Goal: Obtain resource: Obtain resource

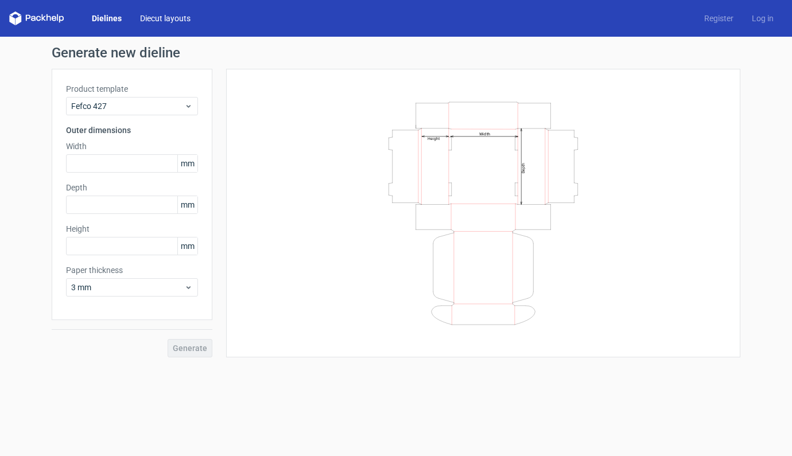
click at [179, 19] on link "Diecut layouts" at bounding box center [165, 18] width 69 height 11
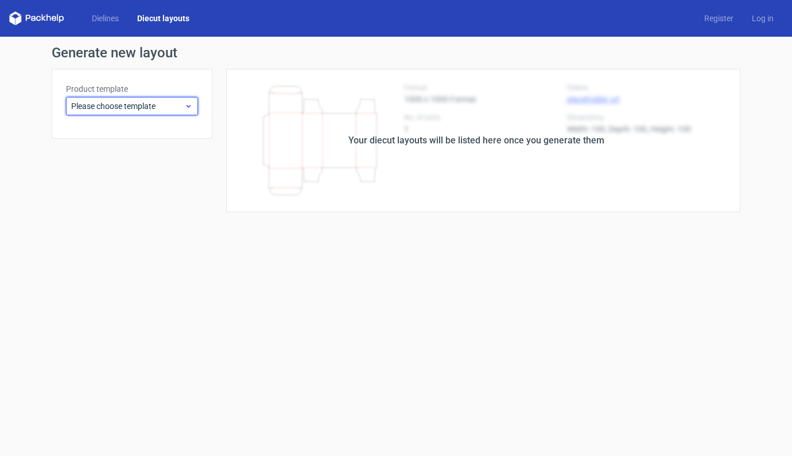
click at [189, 110] on icon at bounding box center [188, 106] width 9 height 9
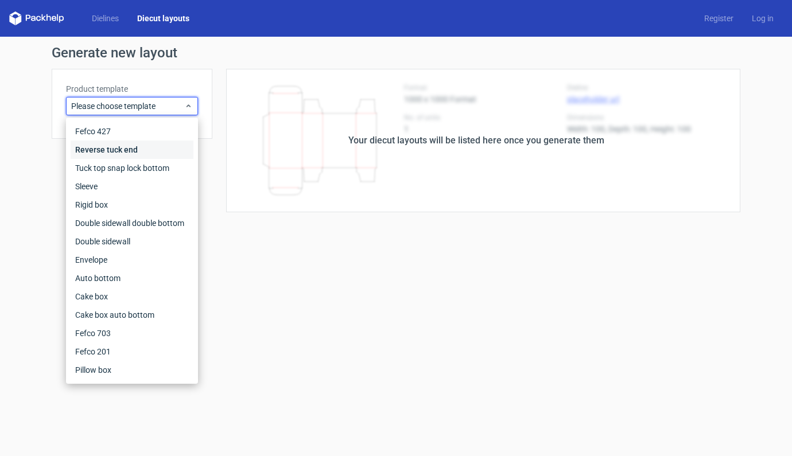
click at [122, 149] on div "Reverse tuck end" at bounding box center [132, 150] width 123 height 18
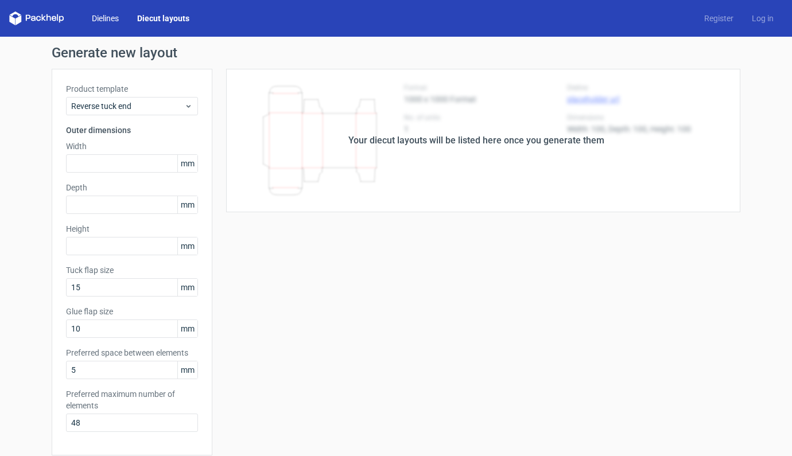
click at [109, 18] on link "Dielines" at bounding box center [105, 18] width 45 height 11
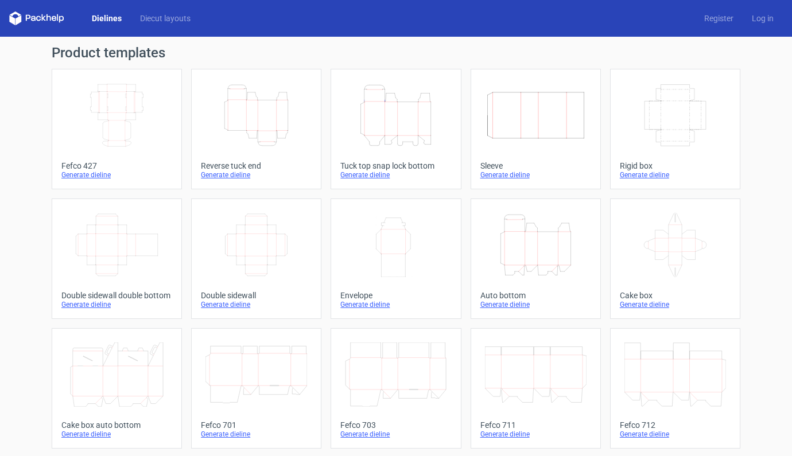
click at [162, 25] on div "Dielines Diecut layouts" at bounding box center [104, 18] width 191 height 14
click at [164, 21] on link "Diecut layouts" at bounding box center [165, 18] width 69 height 11
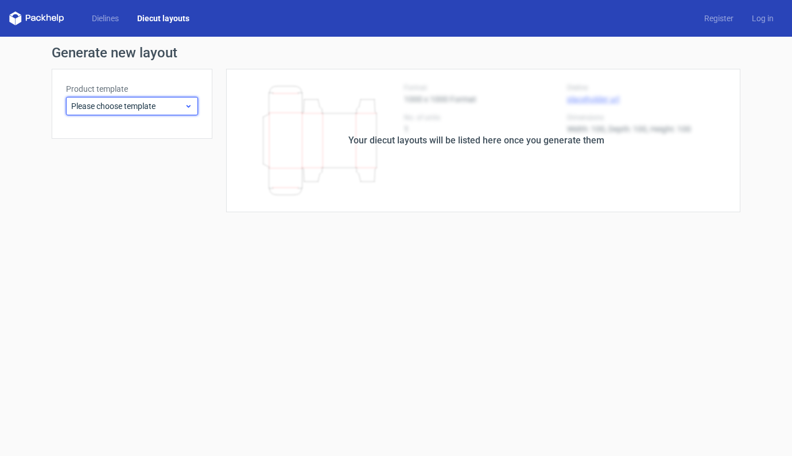
click at [167, 105] on span "Please choose template" at bounding box center [127, 105] width 113 height 11
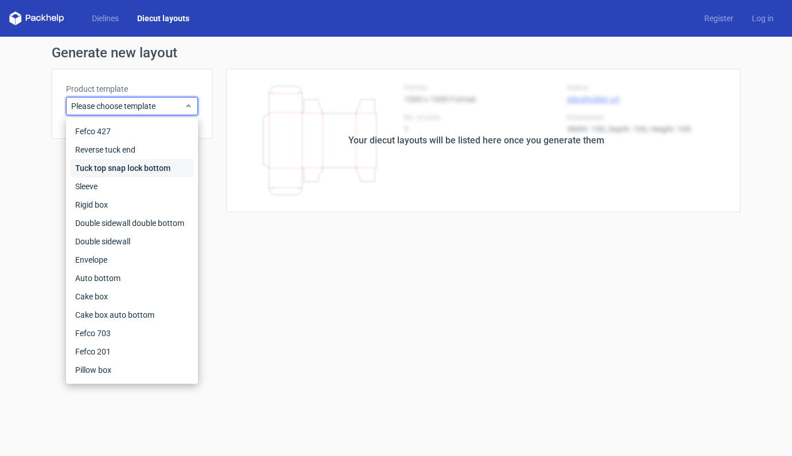
click at [114, 167] on div "Tuck top snap lock bottom" at bounding box center [132, 168] width 123 height 18
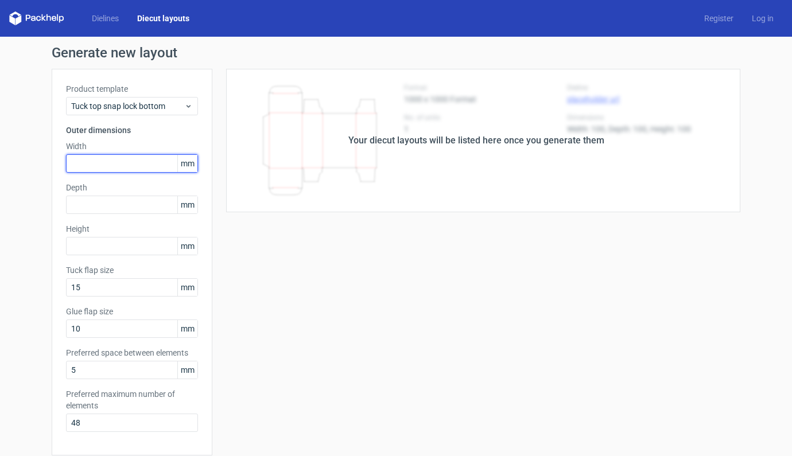
click at [106, 164] on input "text" at bounding box center [132, 163] width 132 height 18
type input "200"
type input "150"
type input "100"
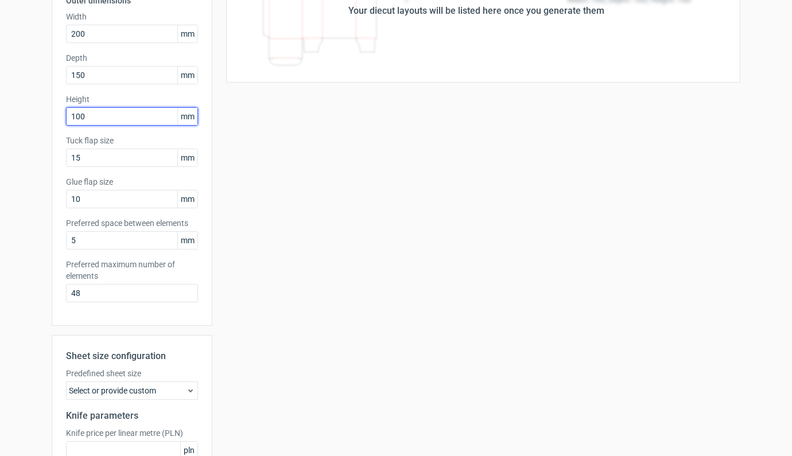
scroll to position [141, 0]
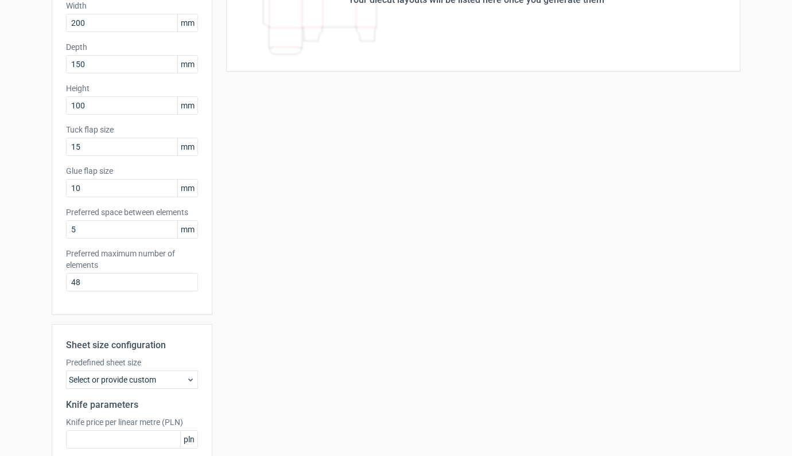
click at [186, 379] on icon at bounding box center [190, 380] width 9 height 9
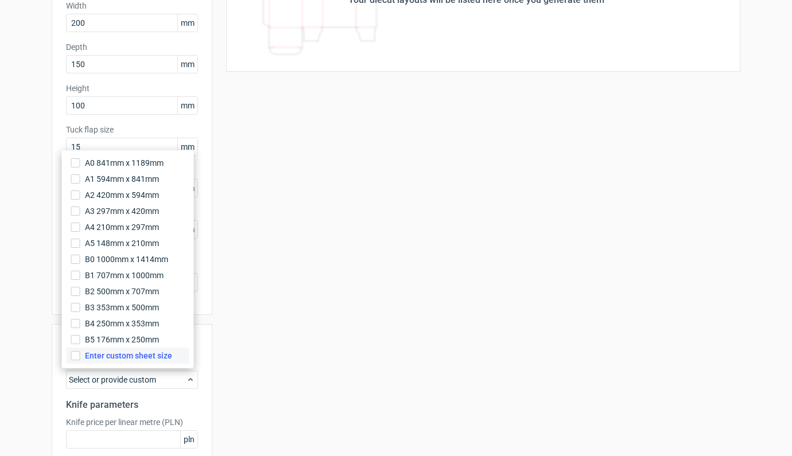
click at [148, 354] on span "Enter custom sheet size" at bounding box center [128, 355] width 87 height 11
click at [80, 354] on input "Enter custom sheet size" at bounding box center [75, 355] width 9 height 9
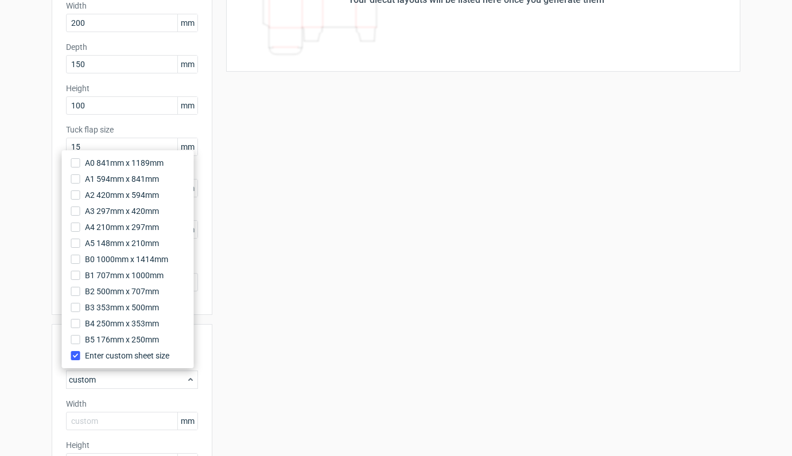
scroll to position [258, 0]
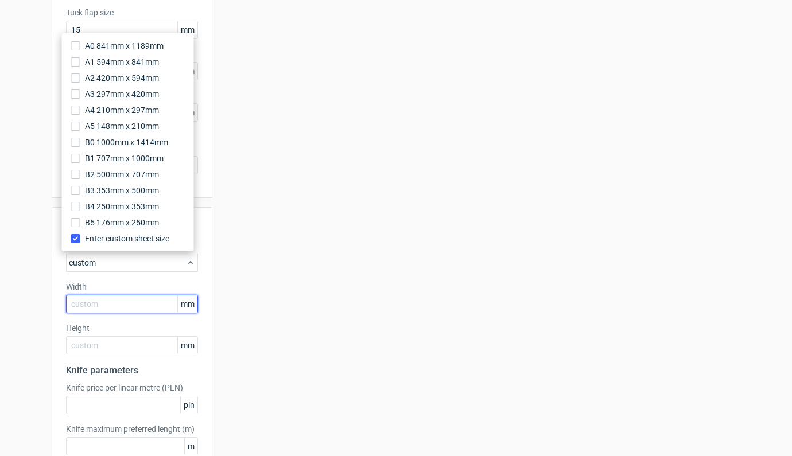
click at [119, 306] on input "text" at bounding box center [132, 304] width 132 height 18
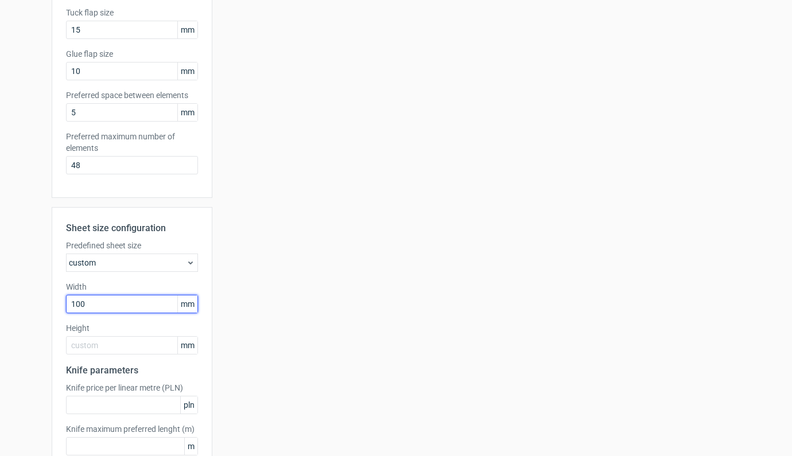
type input "1000"
type input "700"
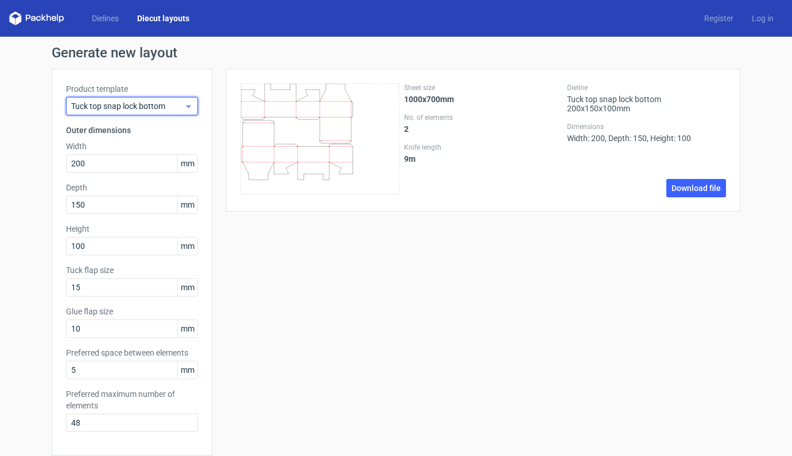
click at [185, 108] on icon at bounding box center [188, 106] width 9 height 9
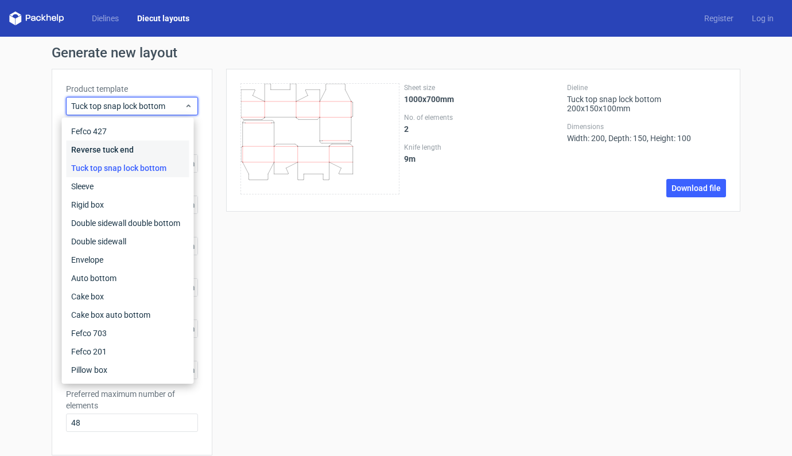
click at [115, 149] on div "Reverse tuck end" at bounding box center [128, 150] width 123 height 18
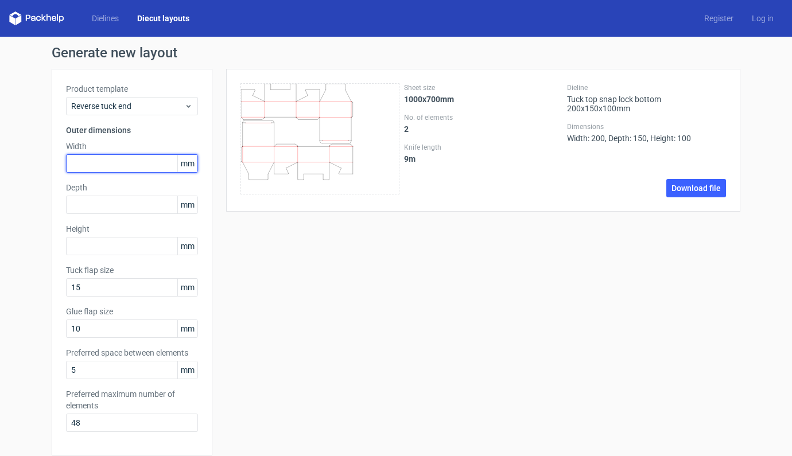
click at [130, 164] on input "text" at bounding box center [132, 163] width 132 height 18
type input "200"
type input "150"
type input "100"
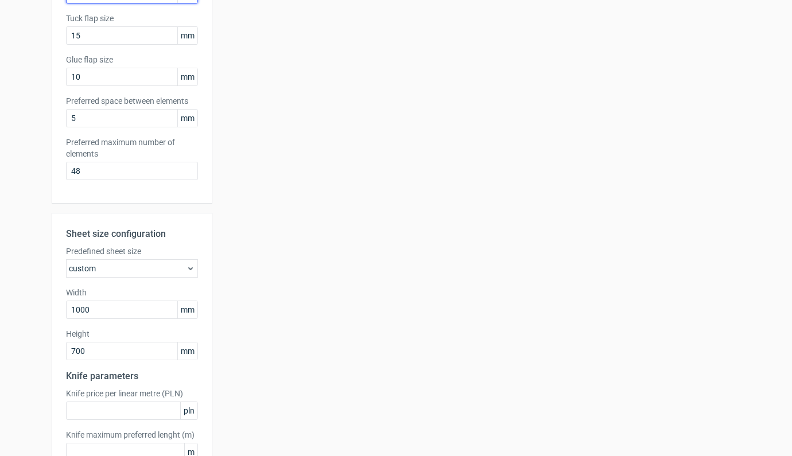
scroll to position [327, 0]
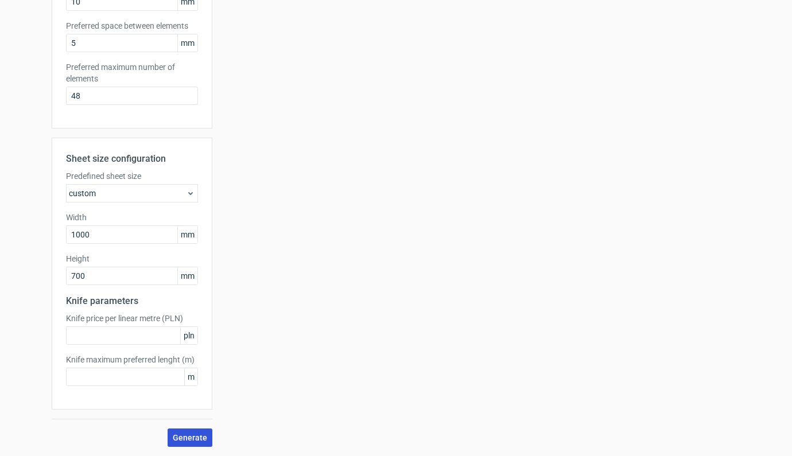
click at [180, 438] on span "Generate" at bounding box center [190, 438] width 34 height 8
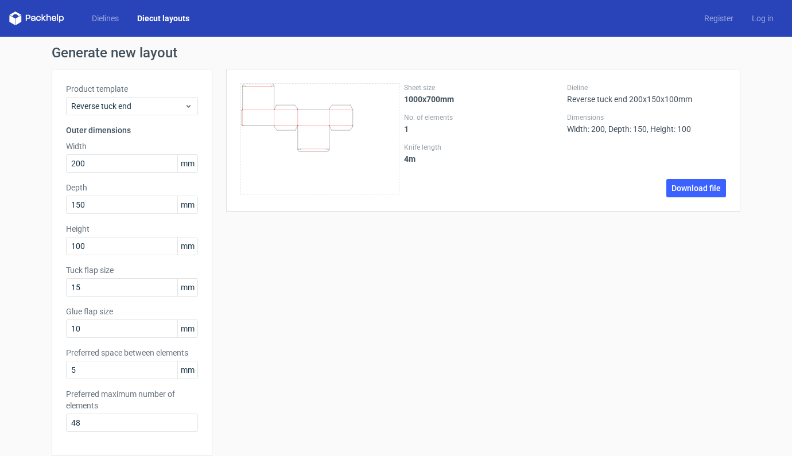
click at [331, 293] on div "Sheet size 1000x700mm No. of elements 1 Knife length 4 m Dieline Reverse tuck e…" at bounding box center [476, 422] width 528 height 706
click at [107, 22] on link "Dielines" at bounding box center [105, 18] width 45 height 11
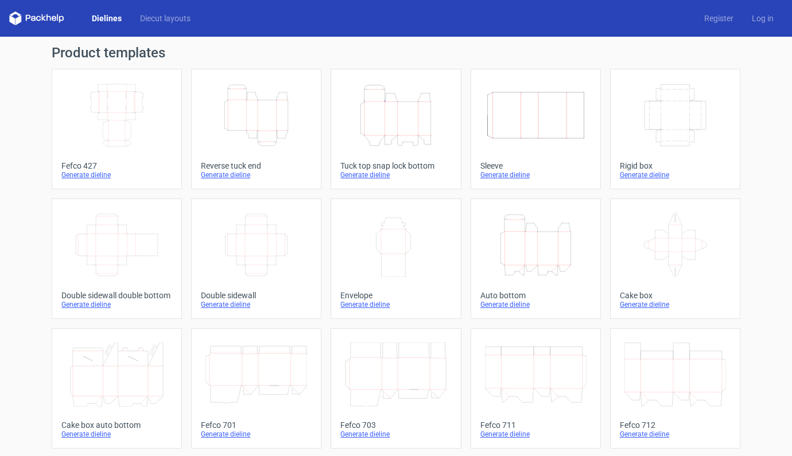
click at [282, 103] on icon "Height Depth Width" at bounding box center [257, 115] width 102 height 64
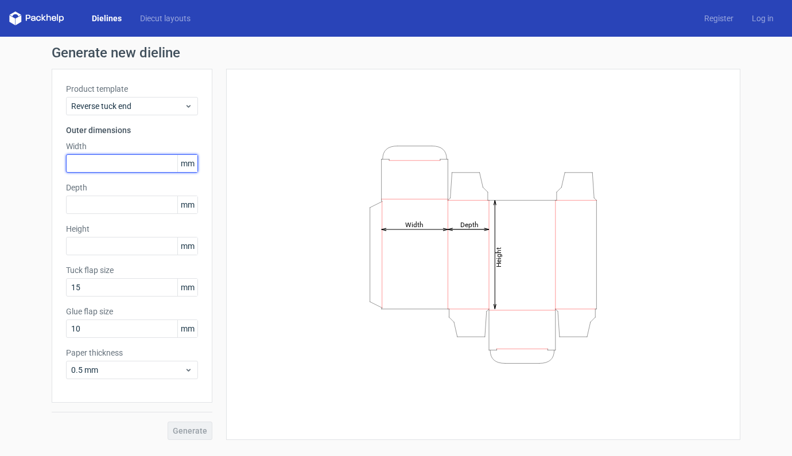
click at [105, 162] on input "text" at bounding box center [132, 163] width 132 height 18
type input "200"
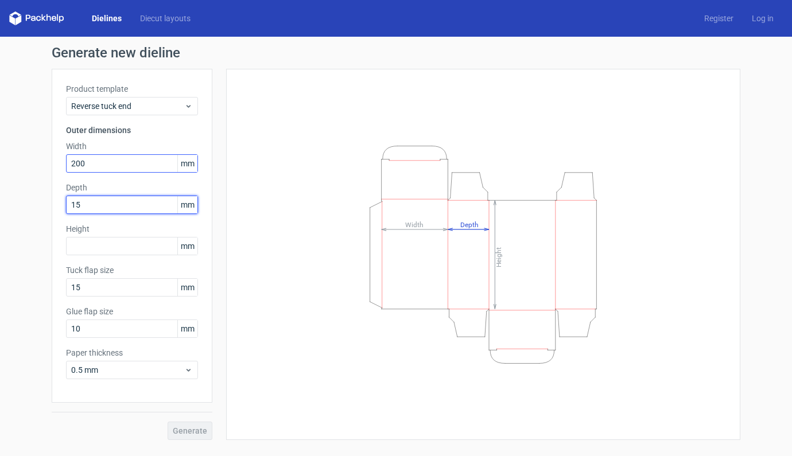
type input "150"
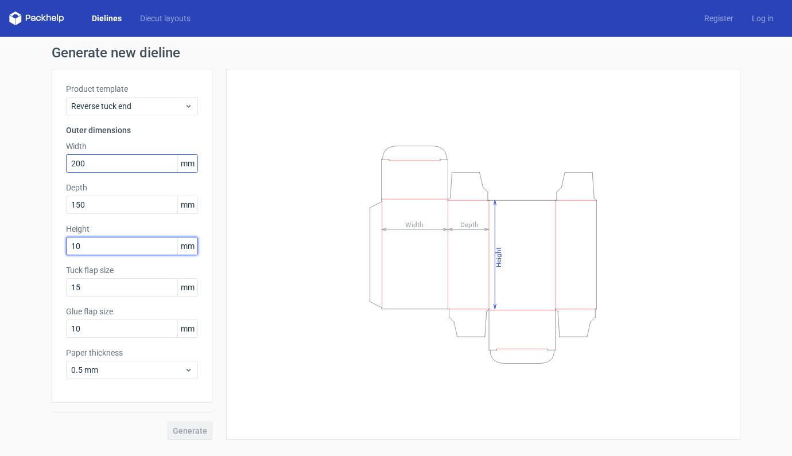
type input "100"
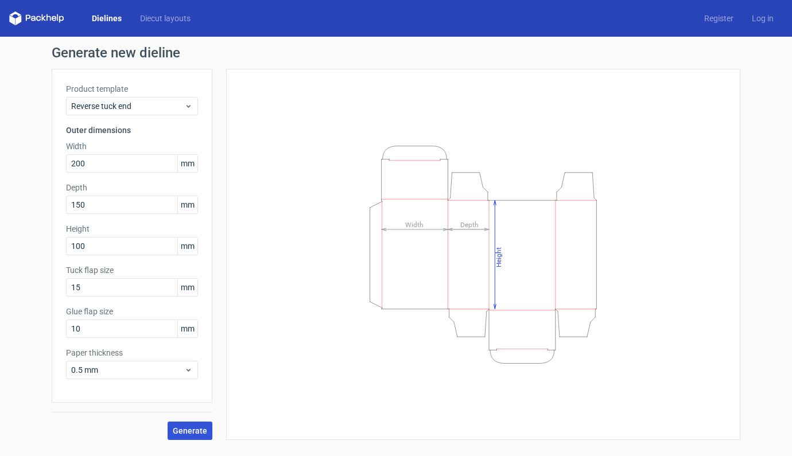
click at [178, 431] on span "Generate" at bounding box center [190, 431] width 34 height 8
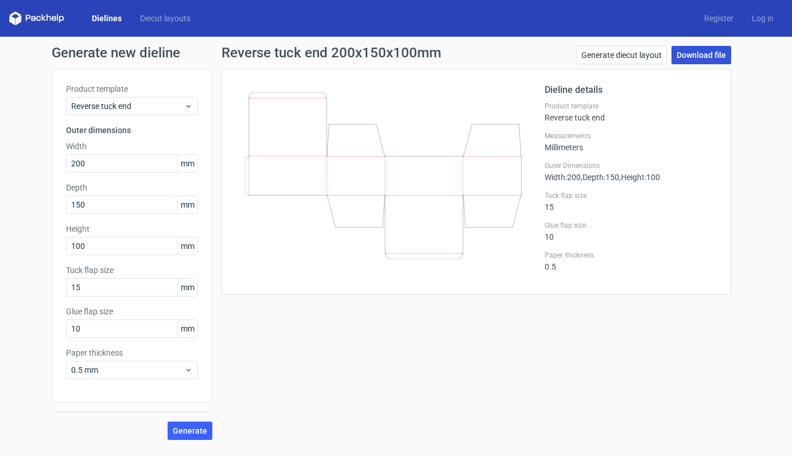
click at [703, 53] on link "Download file" at bounding box center [702, 55] width 60 height 18
click at [159, 22] on link "Diecut layouts" at bounding box center [165, 18] width 69 height 11
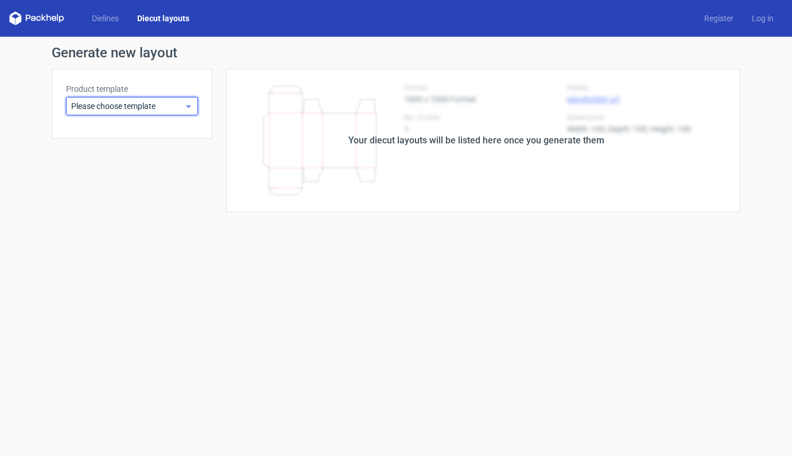
click at [125, 110] on span "Please choose template" at bounding box center [127, 105] width 113 height 11
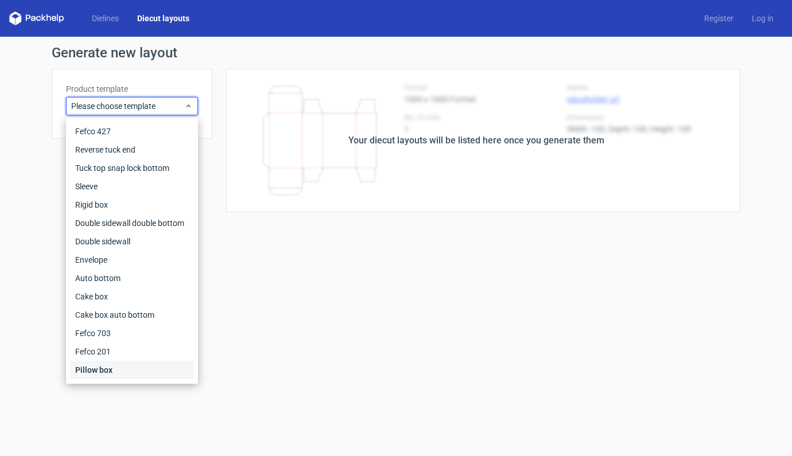
click at [91, 372] on div "Pillow box" at bounding box center [132, 370] width 123 height 18
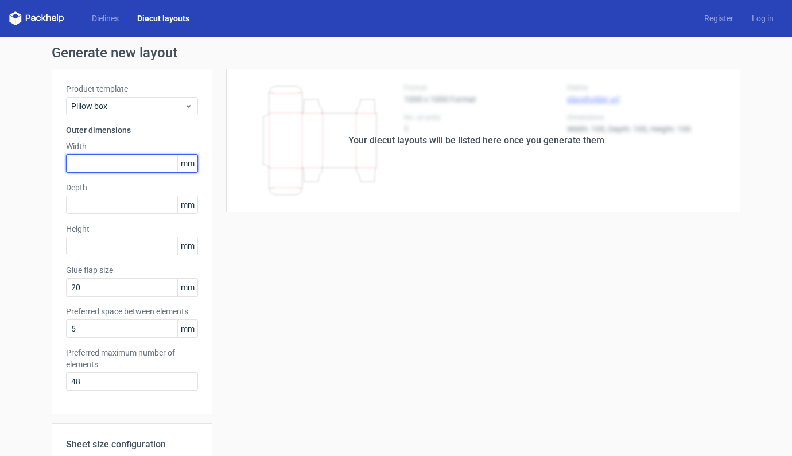
click at [112, 162] on input "text" at bounding box center [132, 163] width 132 height 18
type input "100"
type input "150"
type input "200"
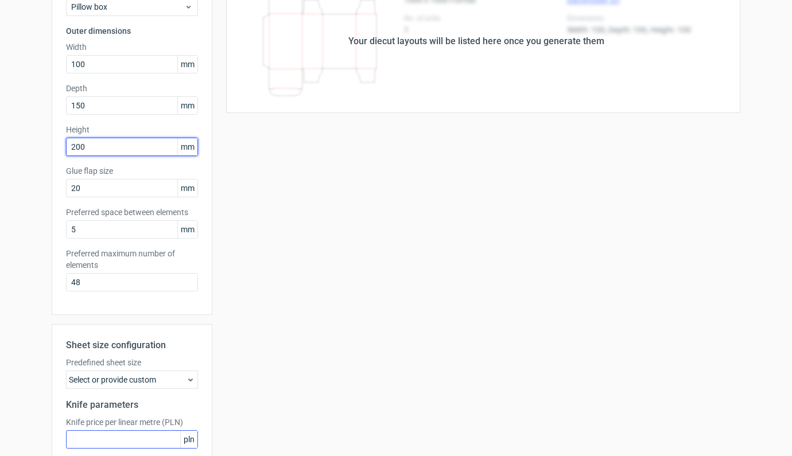
scroll to position [203, 0]
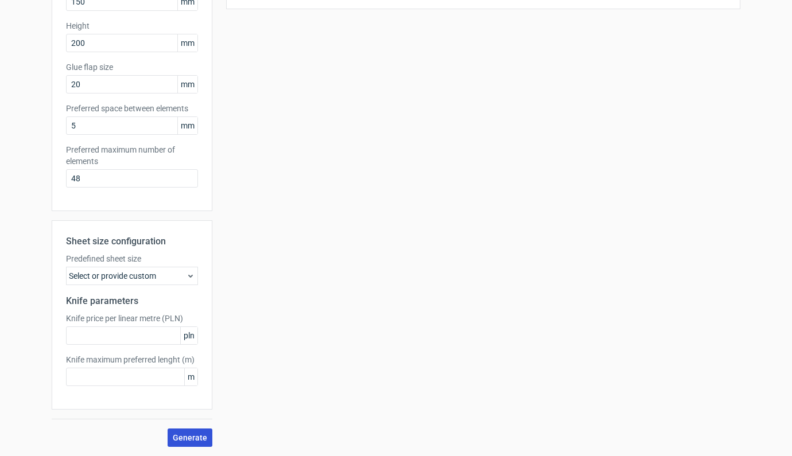
click at [185, 443] on button "Generate" at bounding box center [190, 438] width 45 height 18
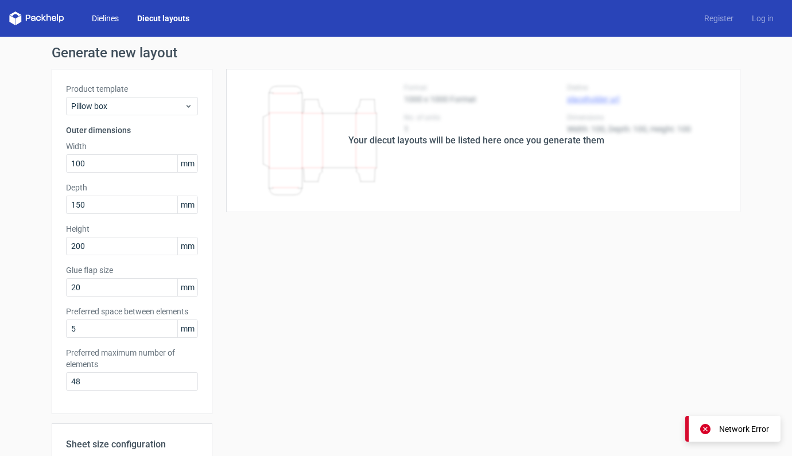
click at [97, 17] on link "Dielines" at bounding box center [105, 18] width 45 height 11
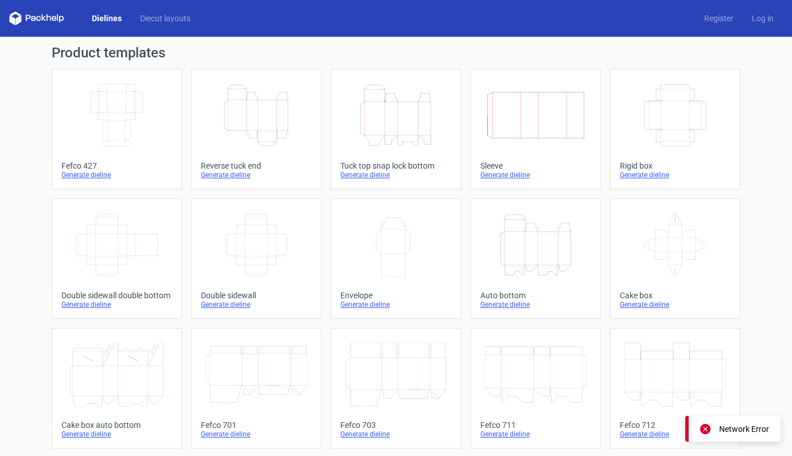
scroll to position [261, 0]
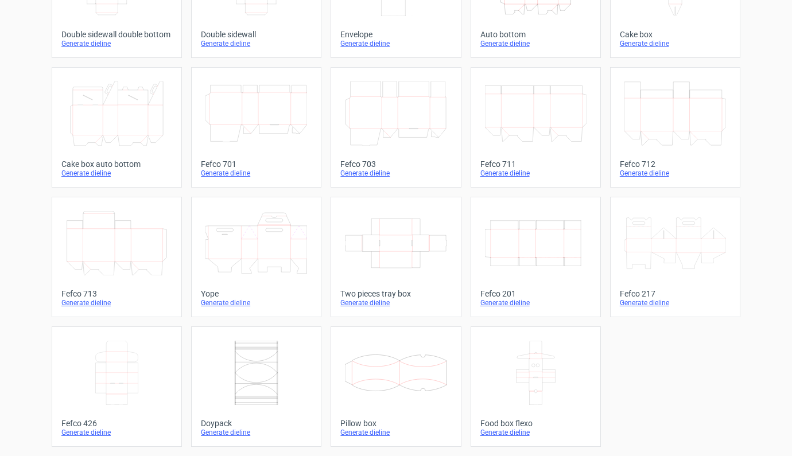
click at [393, 368] on icon at bounding box center [396, 373] width 102 height 64
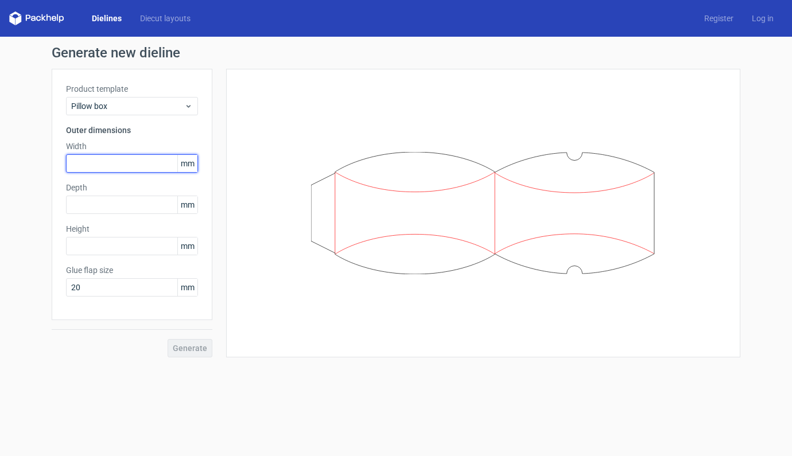
click at [94, 154] on input "text" at bounding box center [132, 163] width 132 height 18
type input "100"
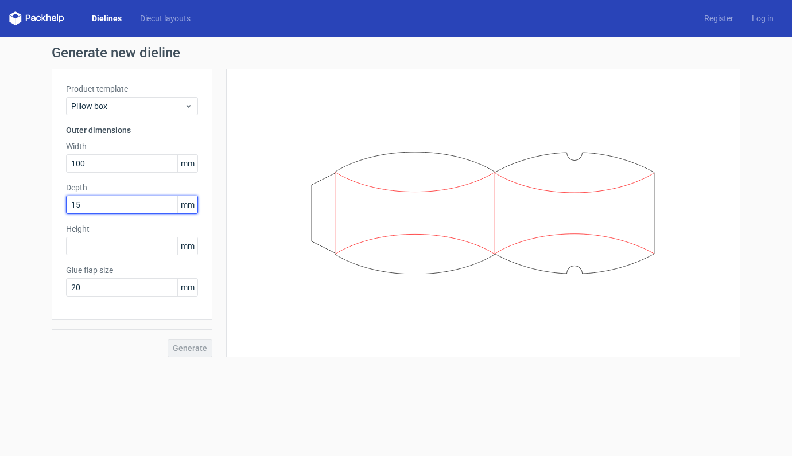
type input "150"
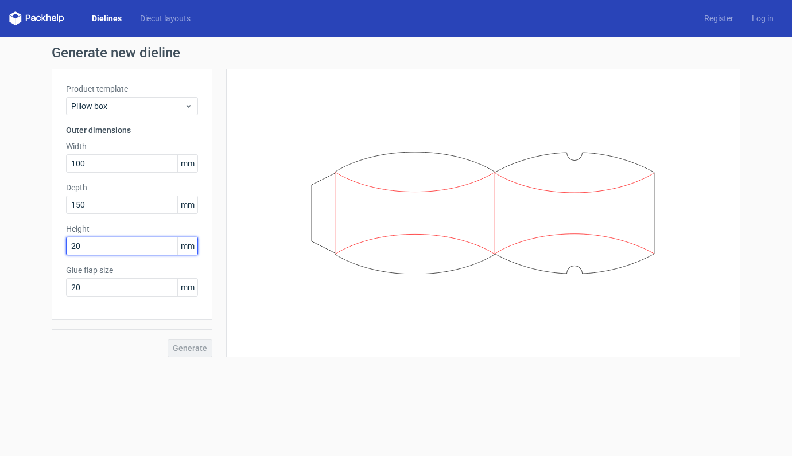
type input "200"
click at [188, 350] on span "Generate" at bounding box center [190, 348] width 34 height 8
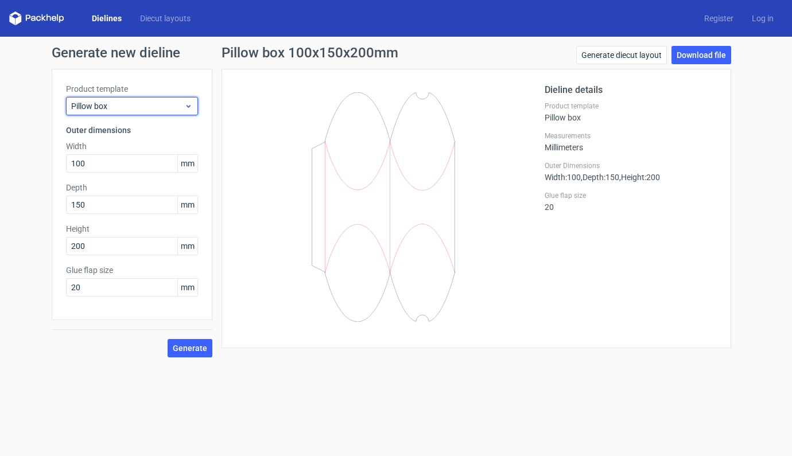
click at [189, 106] on use at bounding box center [189, 106] width 4 height 3
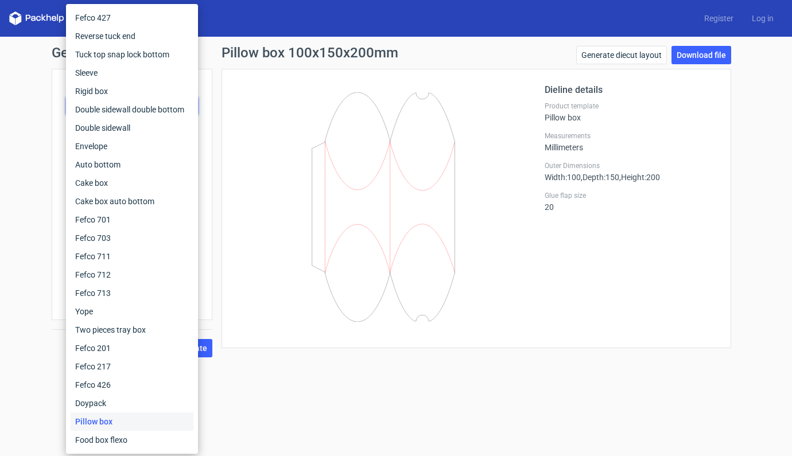
click at [234, 117] on div "Dieline details Product template Pillow box Measurements Millimeters Outer Dime…" at bounding box center [477, 209] width 510 height 280
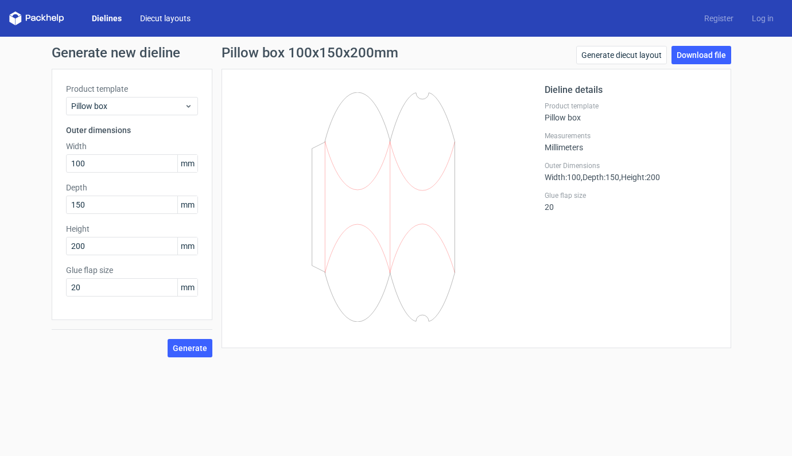
click at [159, 18] on link "Diecut layouts" at bounding box center [165, 18] width 69 height 11
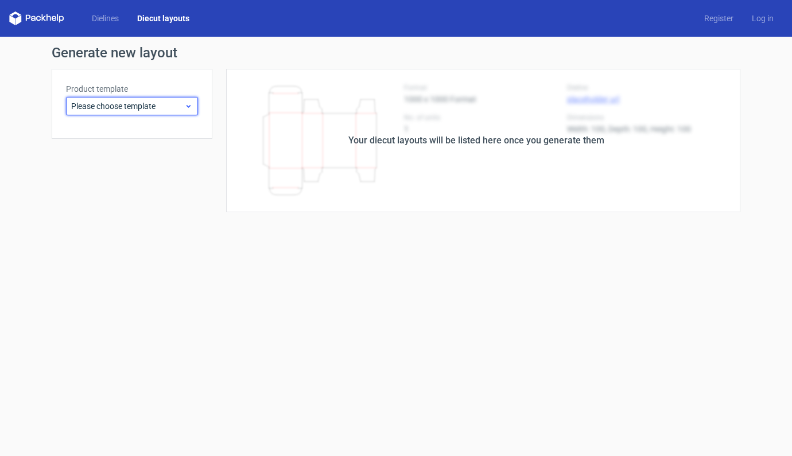
click at [178, 108] on span "Please choose template" at bounding box center [127, 105] width 113 height 11
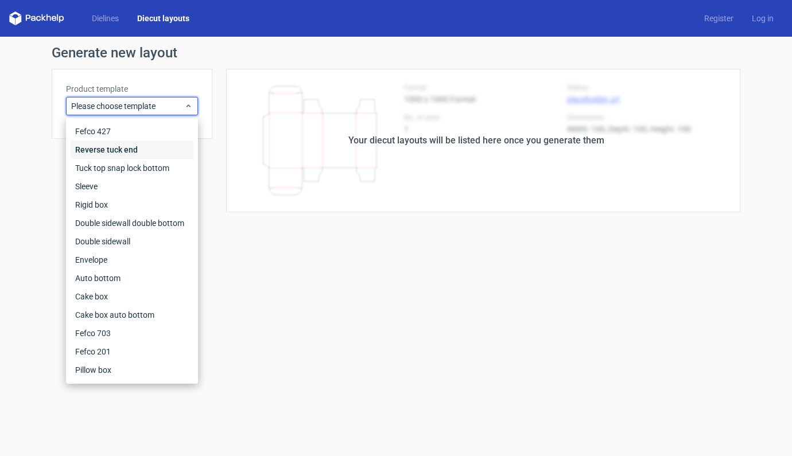
click at [114, 151] on div "Reverse tuck end" at bounding box center [132, 150] width 123 height 18
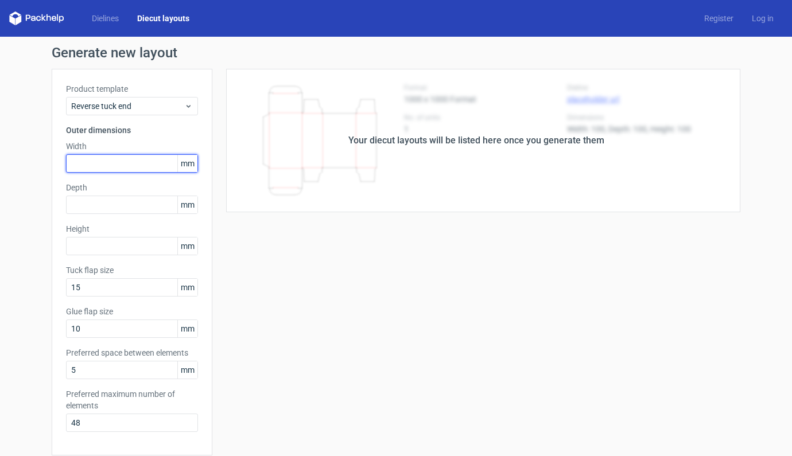
click at [112, 165] on input "text" at bounding box center [132, 163] width 132 height 18
type input "200"
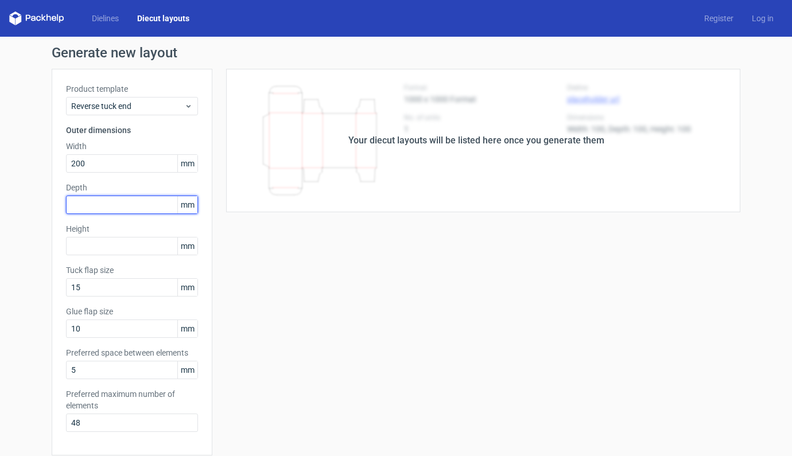
click at [126, 204] on input "text" at bounding box center [132, 205] width 132 height 18
type input "150"
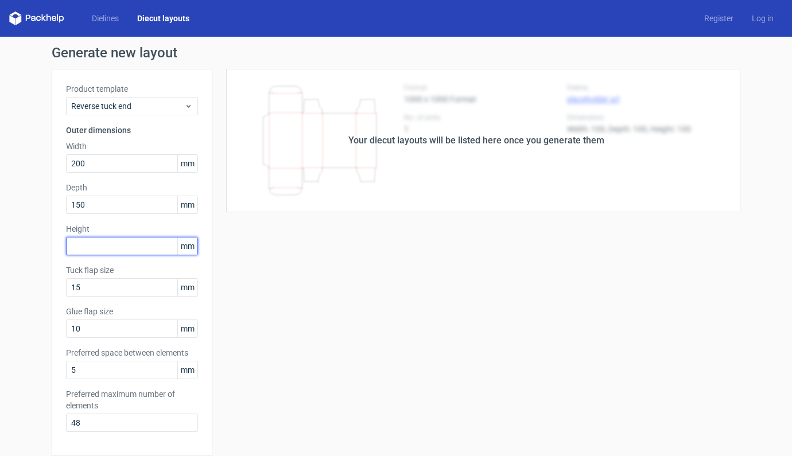
click at [134, 242] on input "text" at bounding box center [132, 246] width 132 height 18
type input "100"
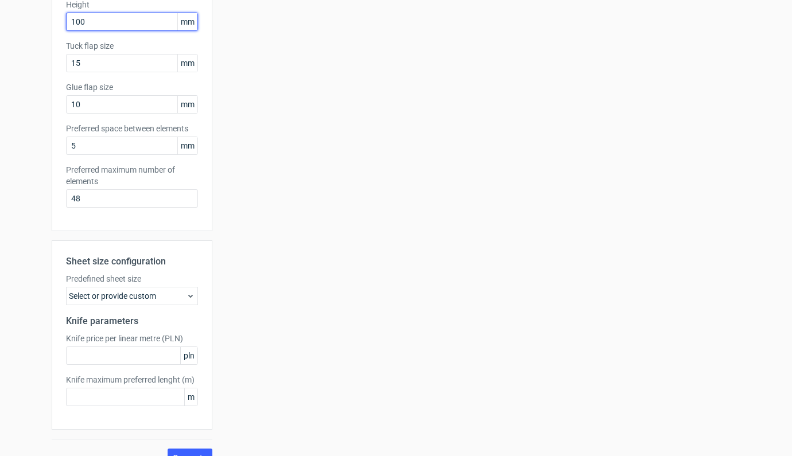
scroll to position [227, 0]
click at [192, 452] on span "Generate" at bounding box center [190, 456] width 34 height 8
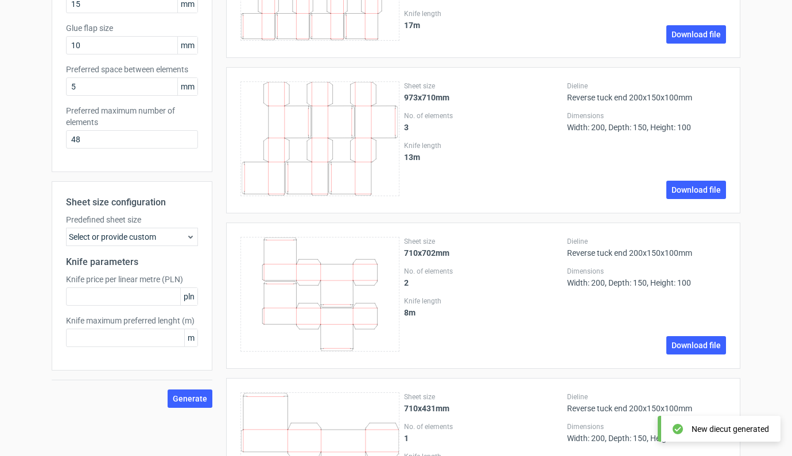
scroll to position [353, 0]
